Goal: Transaction & Acquisition: Book appointment/travel/reservation

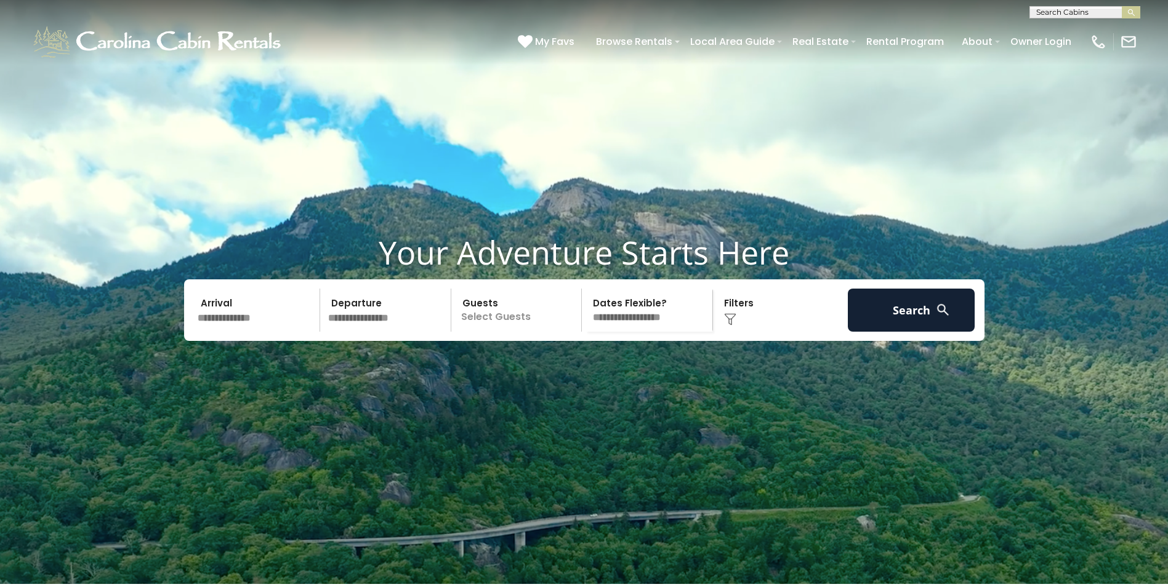
click at [251, 332] on input "text" at bounding box center [256, 310] width 127 height 43
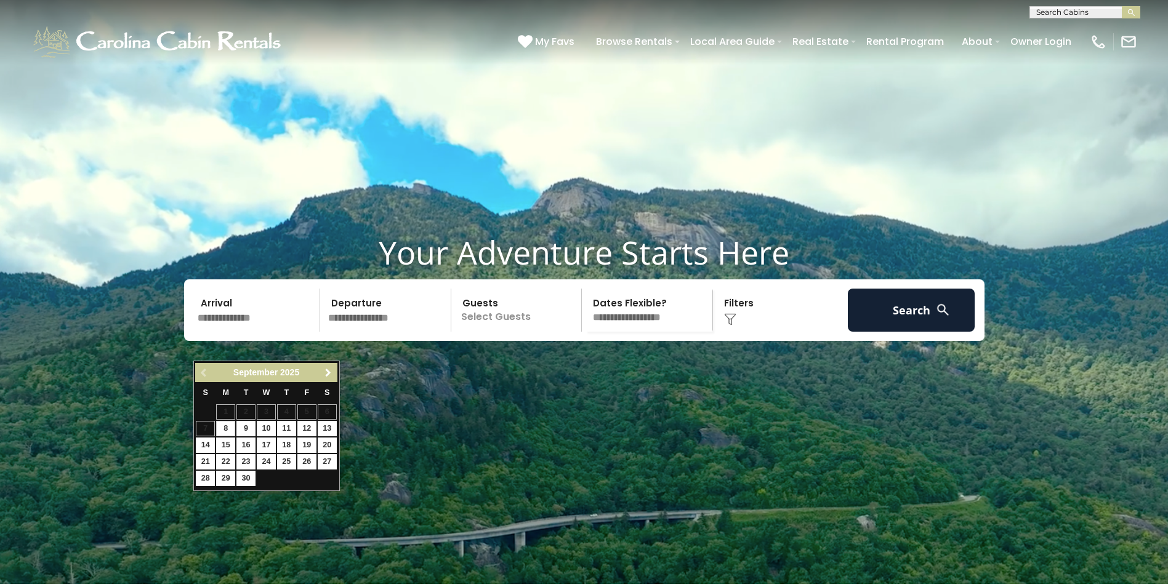
click at [330, 373] on span "Next" at bounding box center [328, 373] width 10 height 10
click at [203, 372] on span "Previous" at bounding box center [204, 373] width 10 height 10
click at [326, 462] on link "27" at bounding box center [327, 461] width 19 height 15
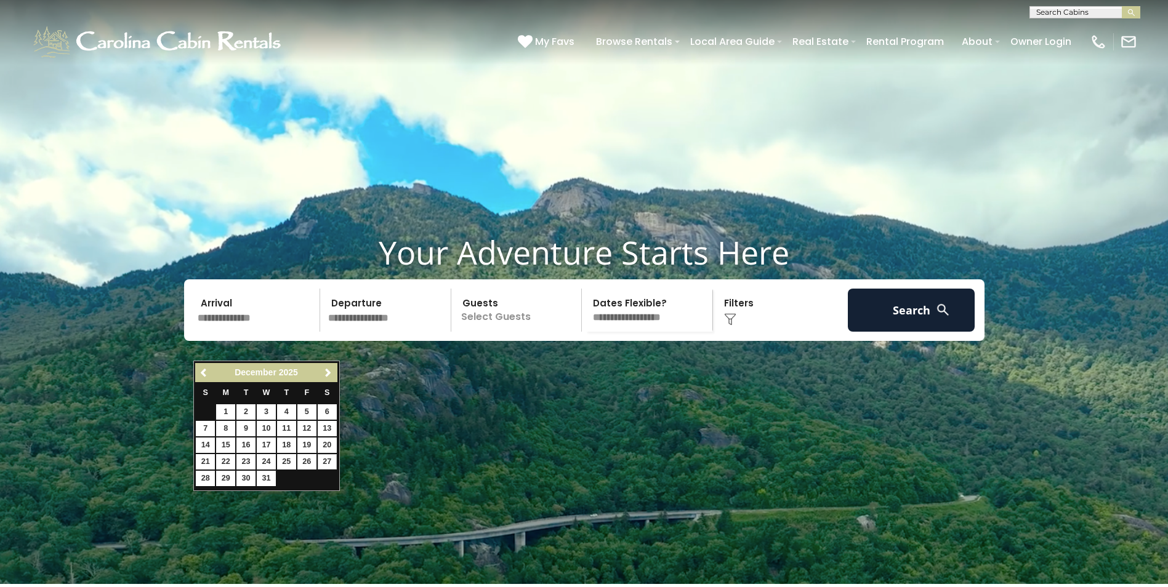
type input "********"
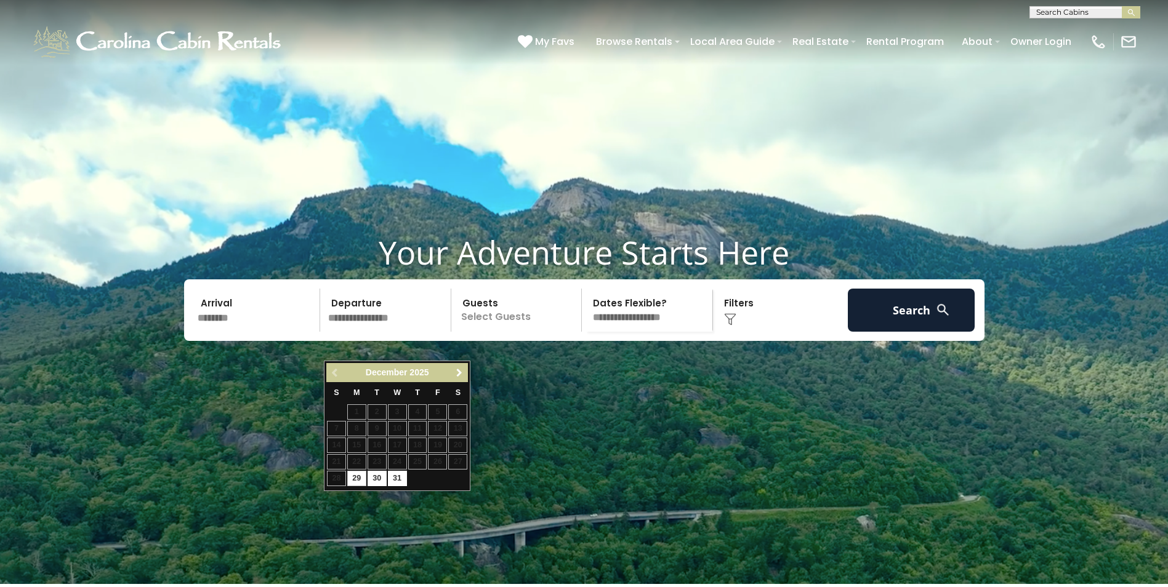
click at [459, 372] on span "Next" at bounding box center [459, 373] width 10 height 10
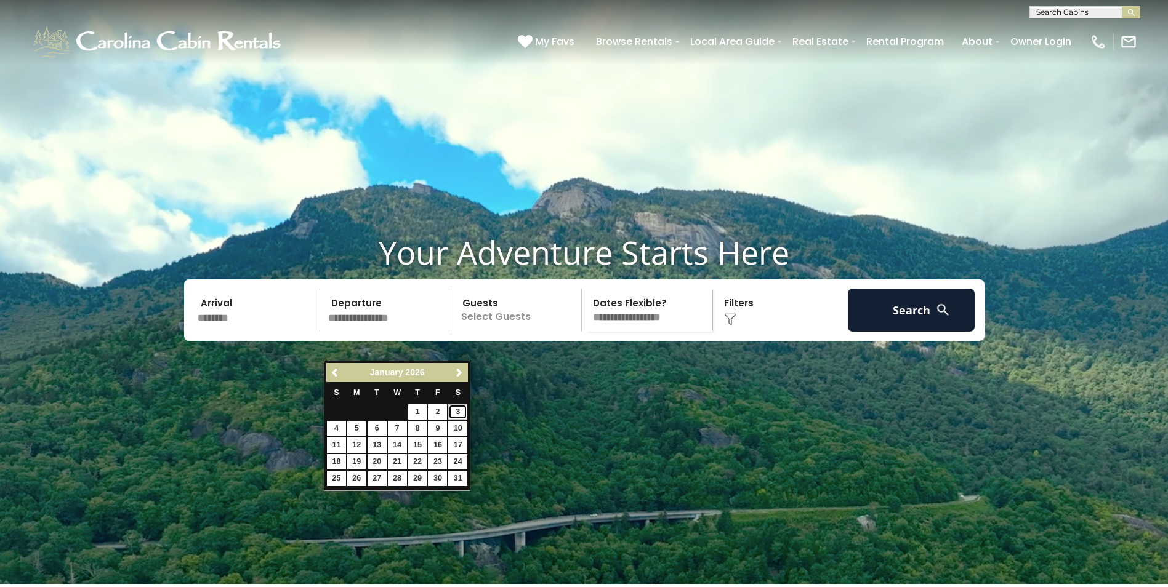
click at [459, 408] on link "3" at bounding box center [457, 411] width 19 height 15
type input "******"
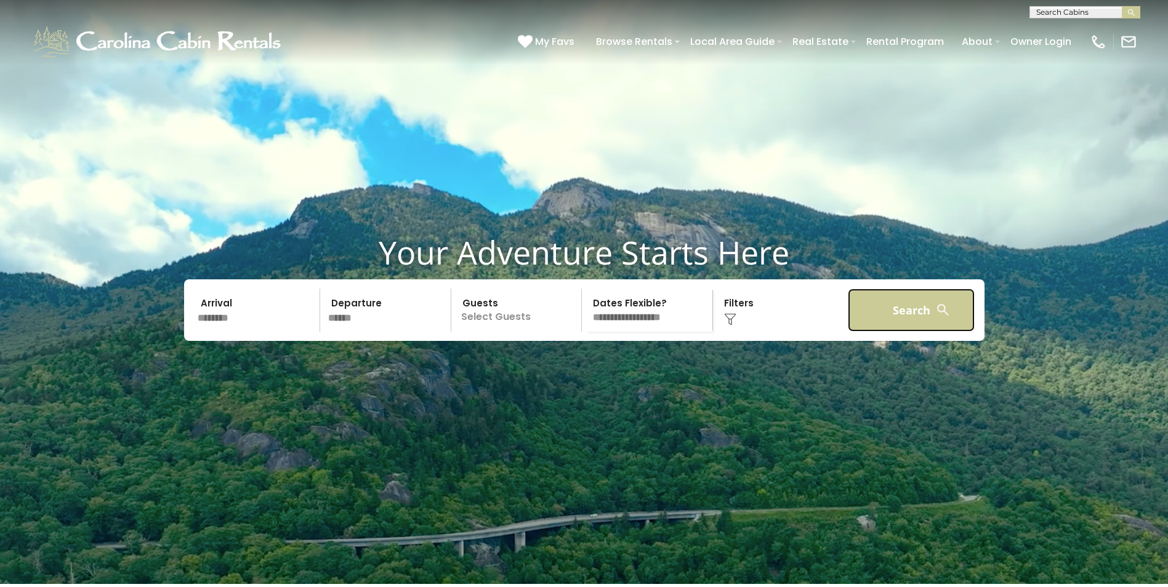
click at [920, 332] on button "Search" at bounding box center [911, 310] width 127 height 43
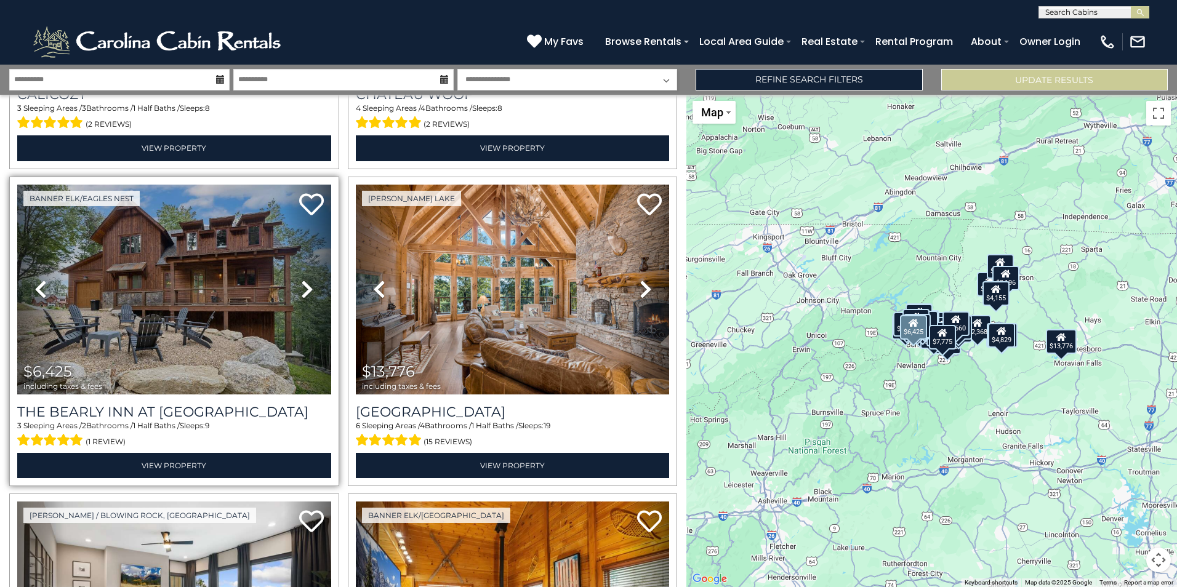
scroll to position [616, 0]
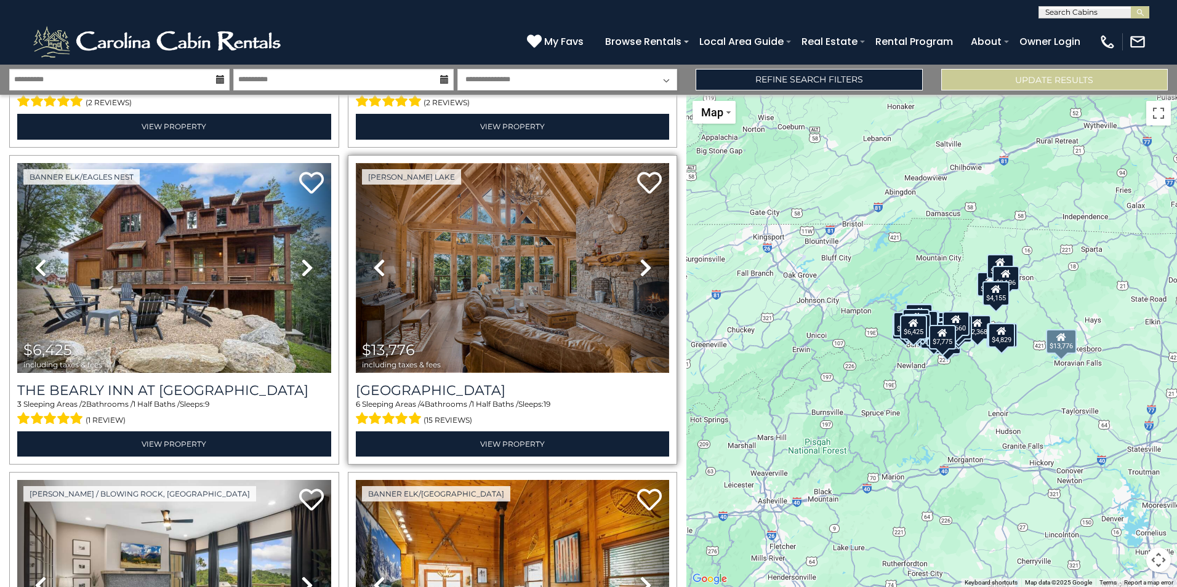
click at [508, 267] on img at bounding box center [513, 268] width 314 height 210
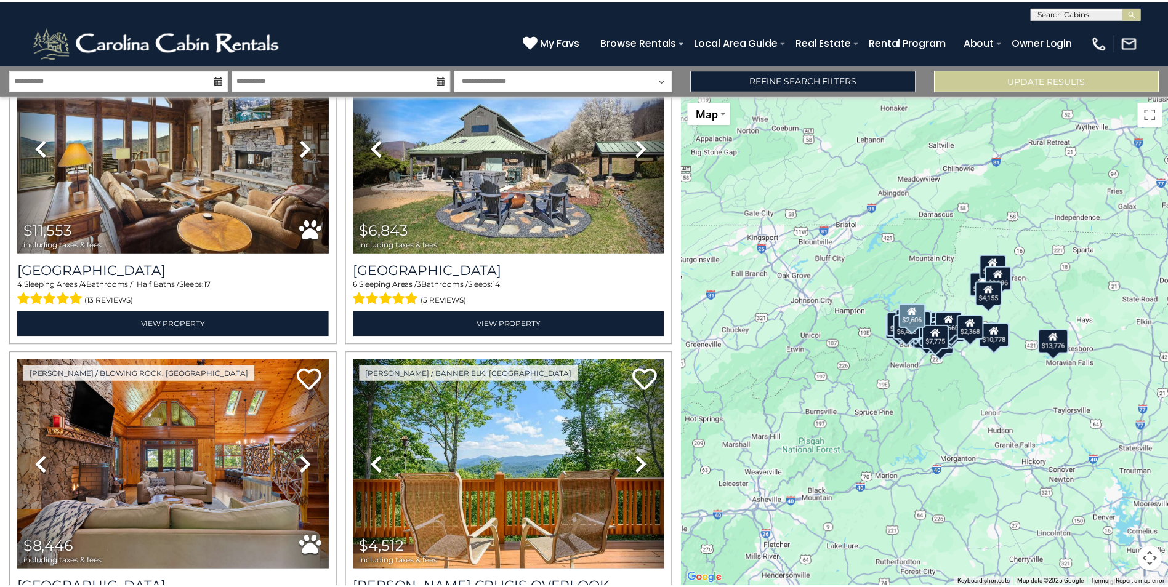
scroll to position [2154, 0]
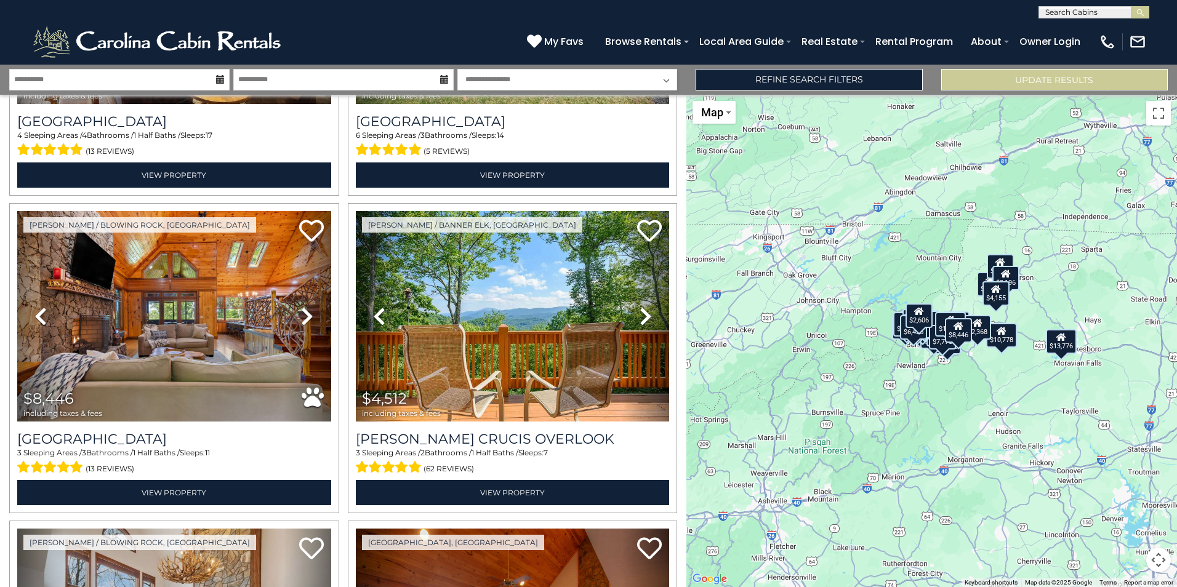
click at [666, 80] on select "**********" at bounding box center [567, 80] width 220 height 22
click at [763, 78] on link "Refine Search Filters" at bounding box center [809, 80] width 227 height 22
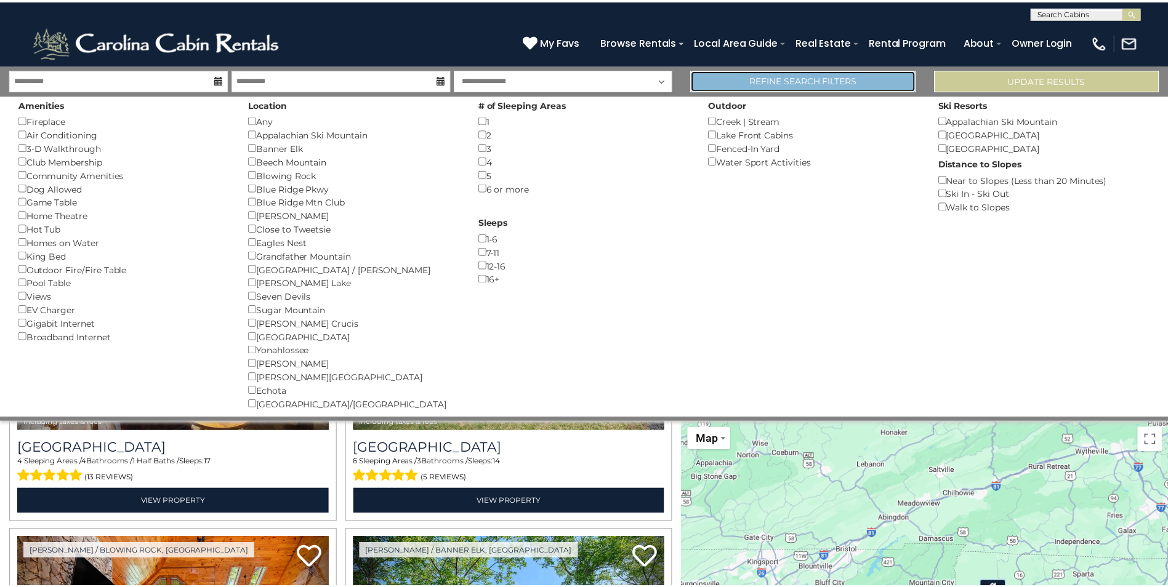
scroll to position [2142, 0]
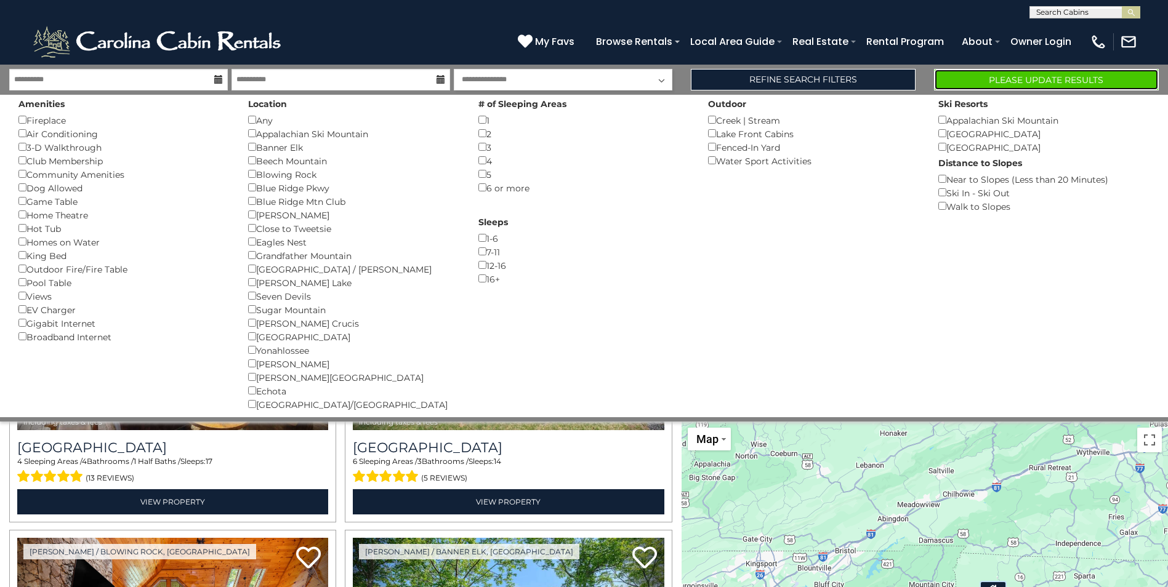
click at [1056, 82] on button "Please Update Results" at bounding box center [1046, 80] width 225 height 22
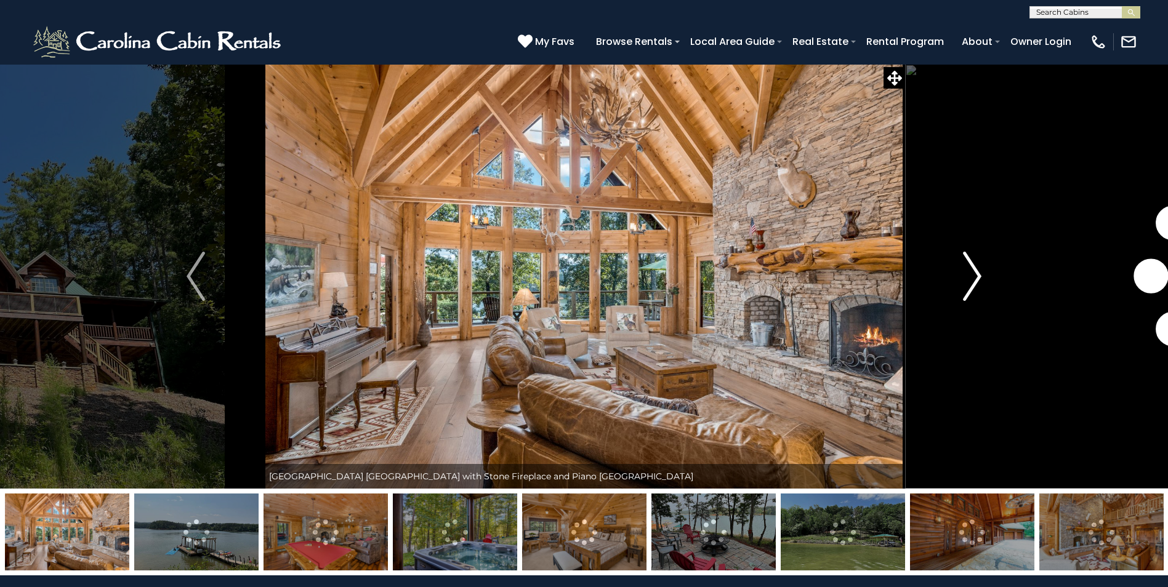
click at [971, 279] on img "Next" at bounding box center [972, 276] width 18 height 49
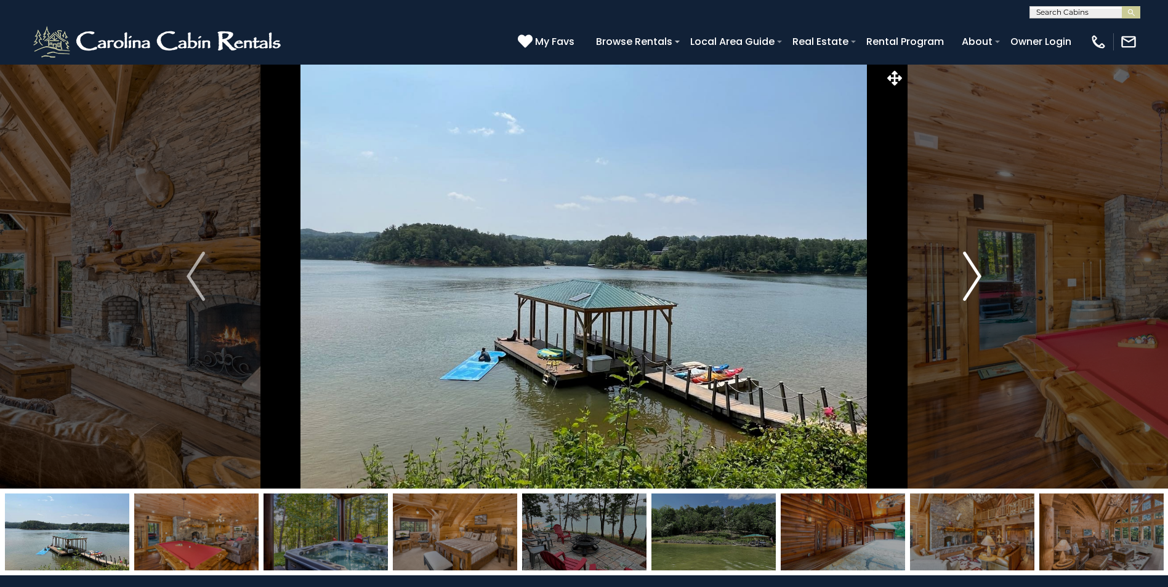
click at [971, 279] on img "Next" at bounding box center [972, 276] width 18 height 49
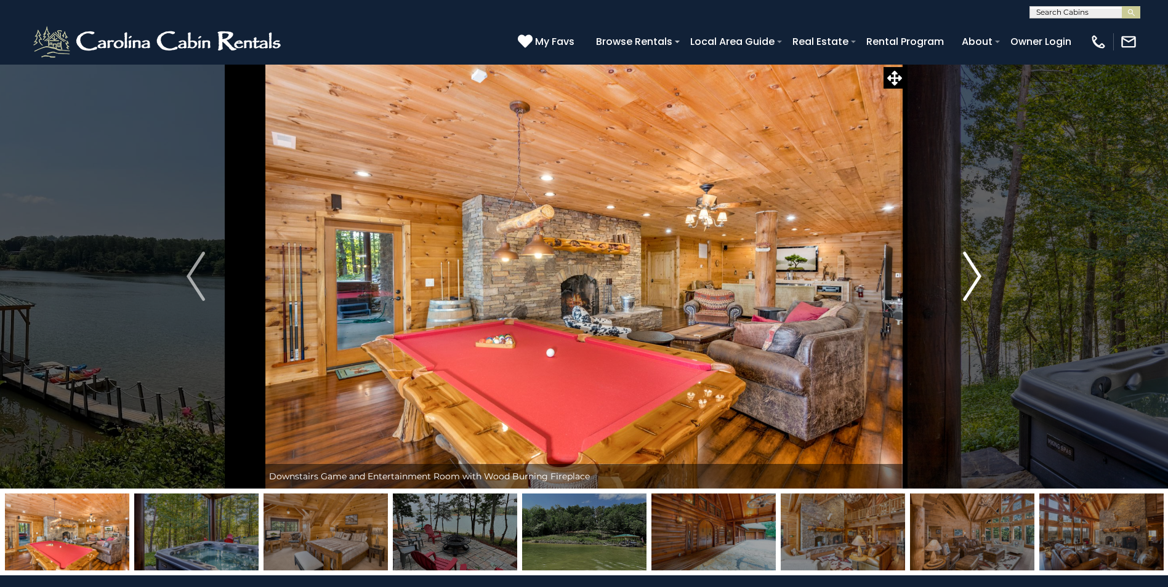
click at [971, 279] on img "Next" at bounding box center [972, 276] width 18 height 49
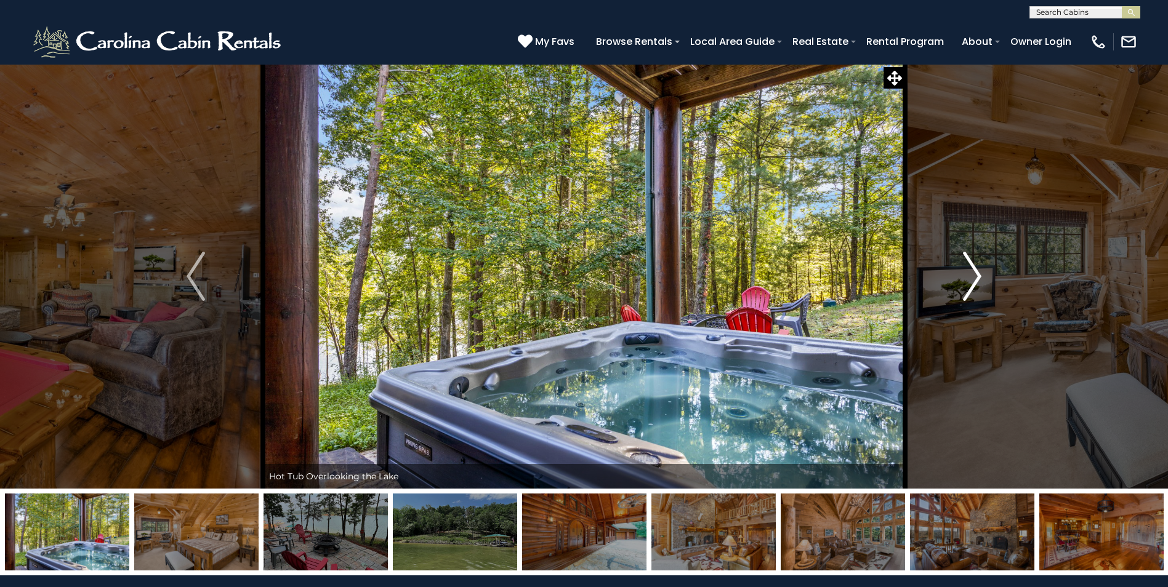
click at [971, 279] on img "Next" at bounding box center [972, 276] width 18 height 49
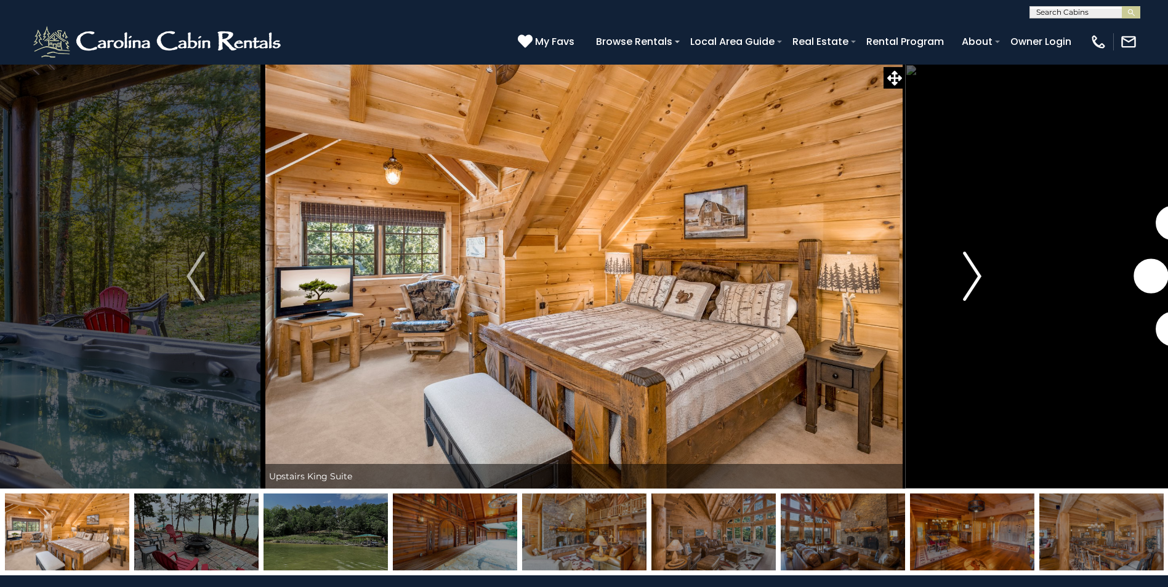
click at [971, 279] on img "Next" at bounding box center [972, 276] width 18 height 49
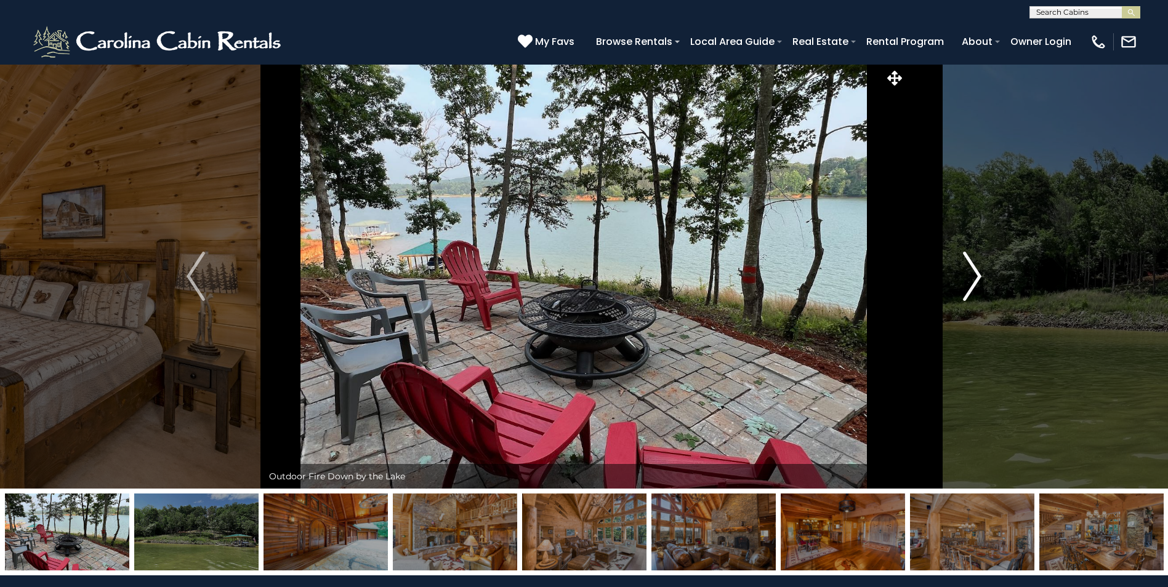
click at [971, 279] on img "Next" at bounding box center [972, 276] width 18 height 49
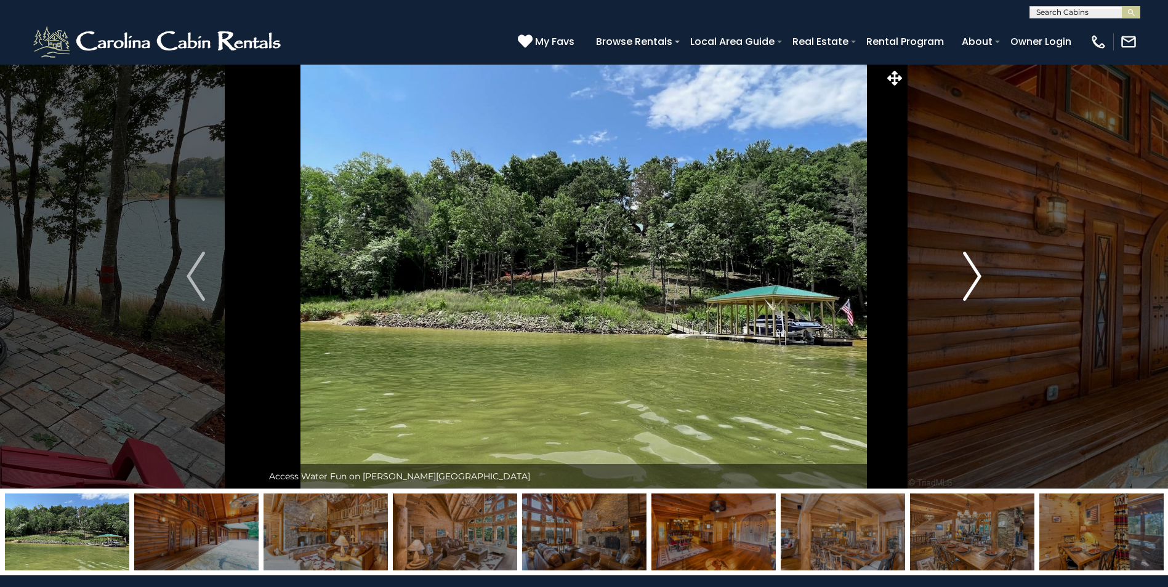
click at [971, 279] on img "Next" at bounding box center [972, 276] width 18 height 49
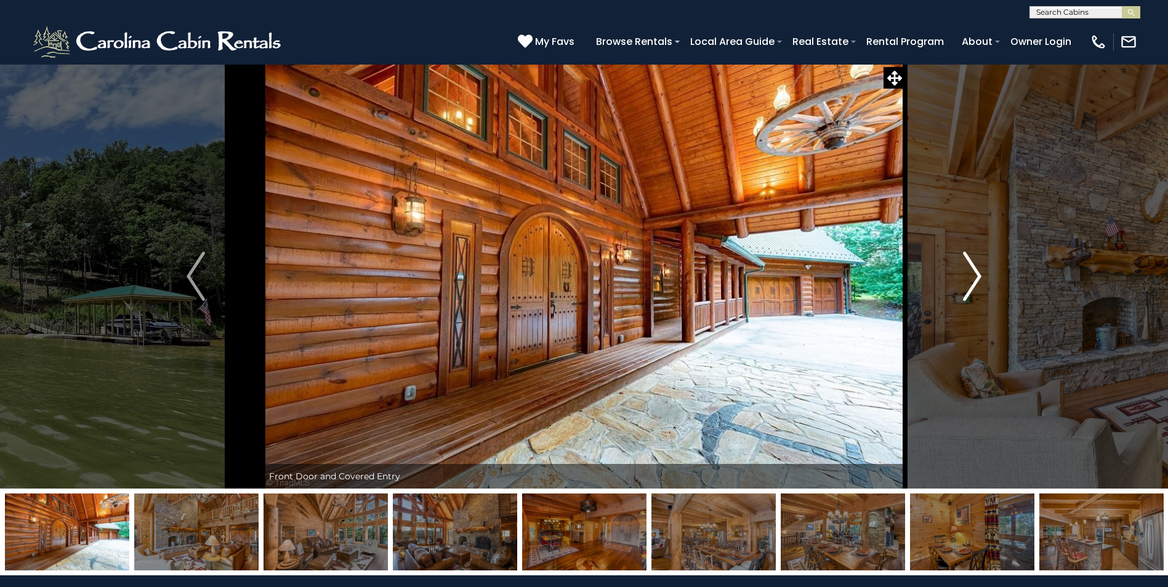
click at [971, 279] on img "Next" at bounding box center [972, 276] width 18 height 49
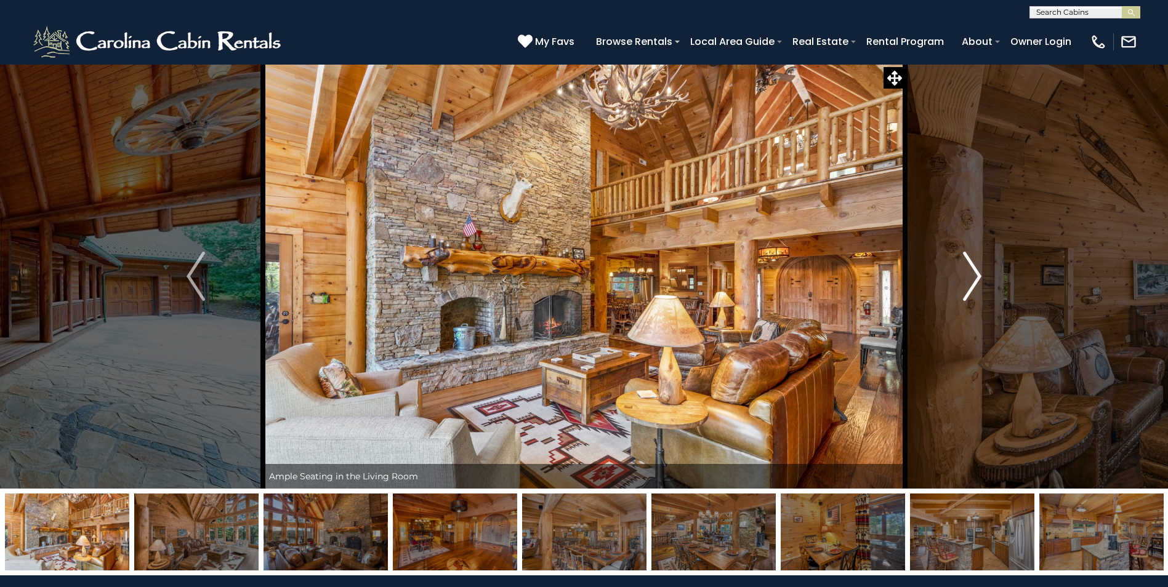
click at [971, 279] on img "Next" at bounding box center [972, 276] width 18 height 49
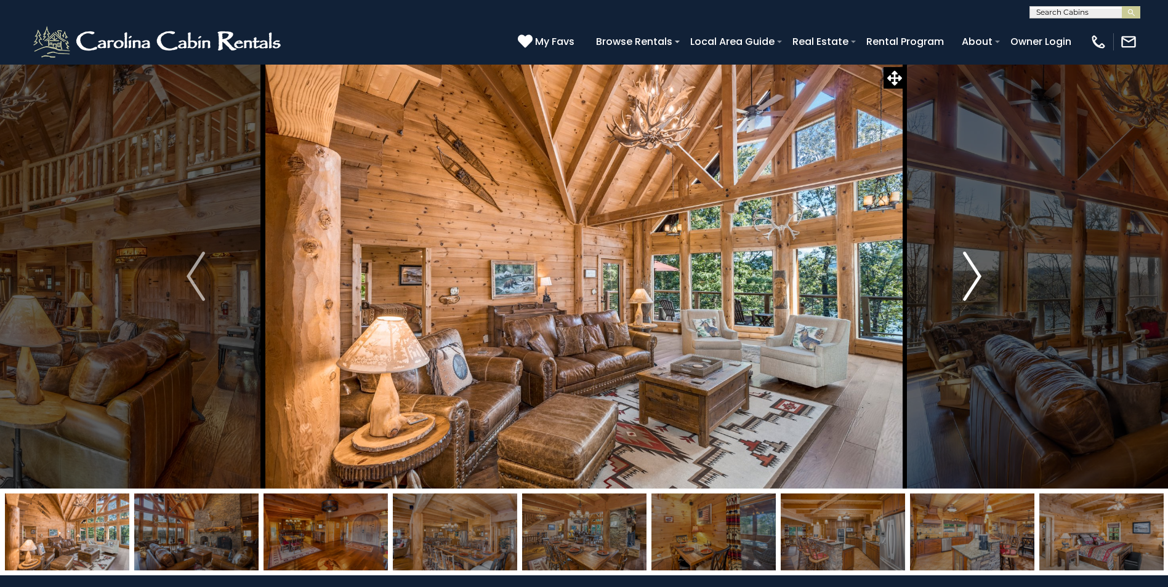
click at [971, 279] on img "Next" at bounding box center [972, 276] width 18 height 49
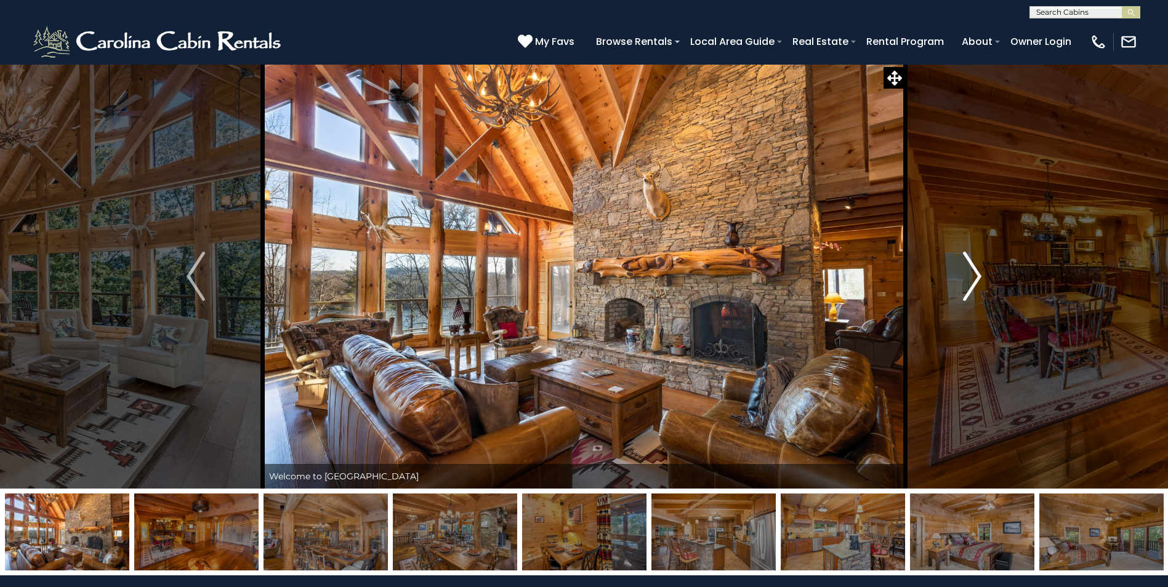
click at [971, 279] on img "Next" at bounding box center [972, 276] width 18 height 49
